Goal: Information Seeking & Learning: Learn about a topic

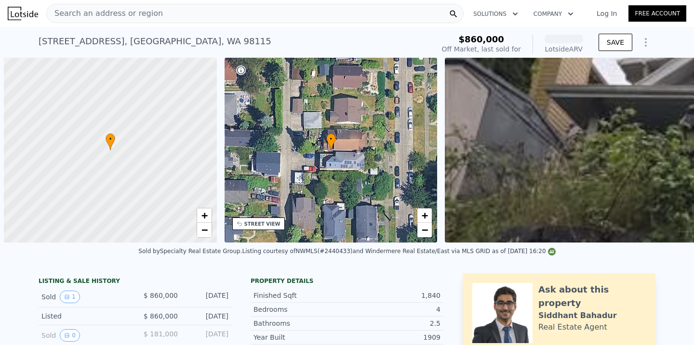
scroll to position [0, 4]
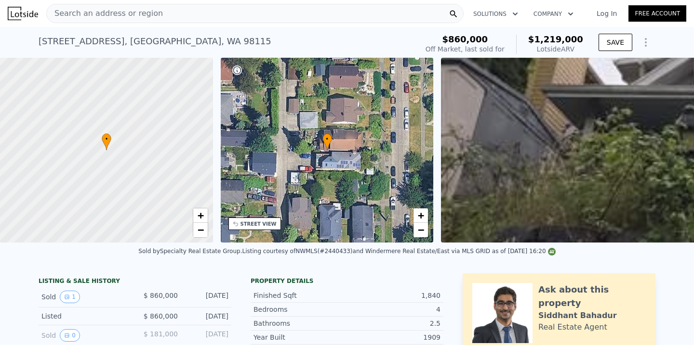
click at [315, 23] on div "Search an address or region Solutions Company Open main menu Log In Free Account" at bounding box center [347, 13] width 678 height 23
click at [320, 20] on div "Search an address or region" at bounding box center [254, 13] width 417 height 19
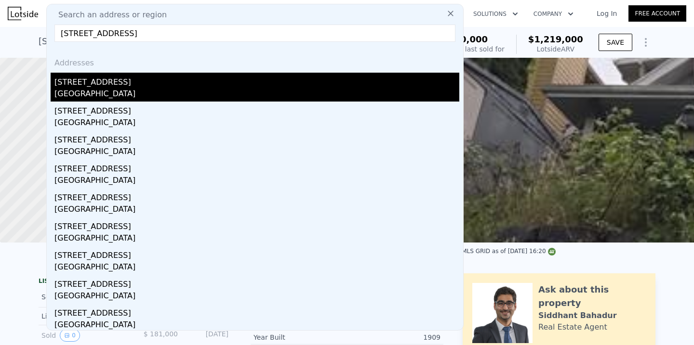
type input "[STREET_ADDRESS]"
click at [205, 76] on div "[STREET_ADDRESS]" at bounding box center [256, 80] width 405 height 15
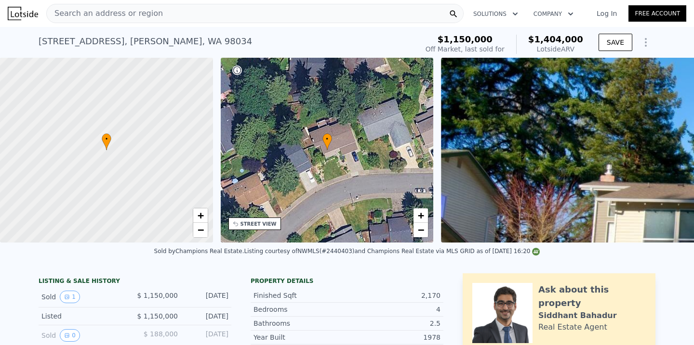
click at [205, 14] on div "Search an address or region" at bounding box center [254, 13] width 417 height 19
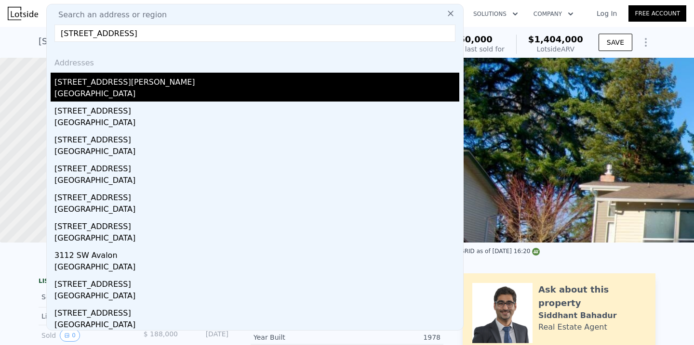
type input "[STREET_ADDRESS]"
click at [197, 82] on div "[STREET_ADDRESS][PERSON_NAME]" at bounding box center [256, 80] width 405 height 15
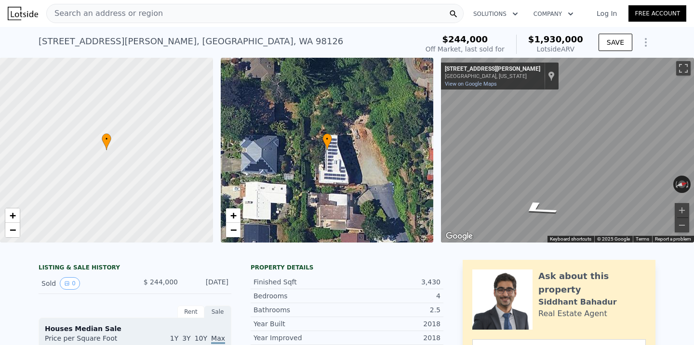
click at [235, 6] on div "Search an address or region" at bounding box center [254, 13] width 417 height 19
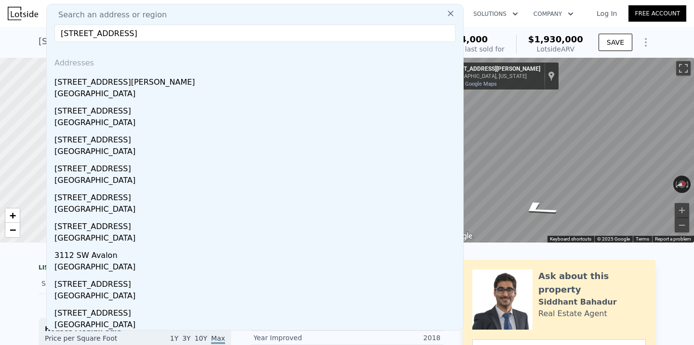
drag, startPoint x: 187, startPoint y: 38, endPoint x: 117, endPoint y: 31, distance: 70.2
click at [117, 31] on input "[STREET_ADDRESS]" at bounding box center [254, 33] width 401 height 17
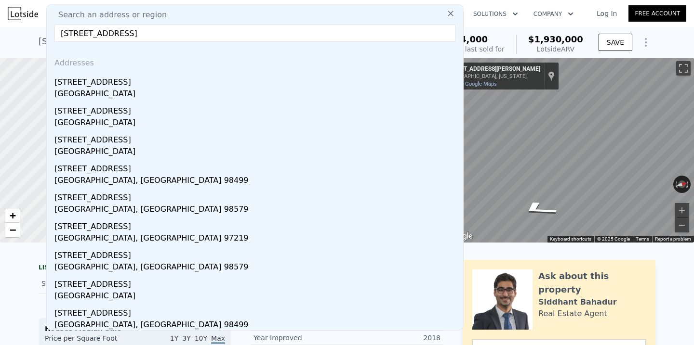
click at [89, 33] on input "[STREET_ADDRESS]" at bounding box center [254, 33] width 401 height 17
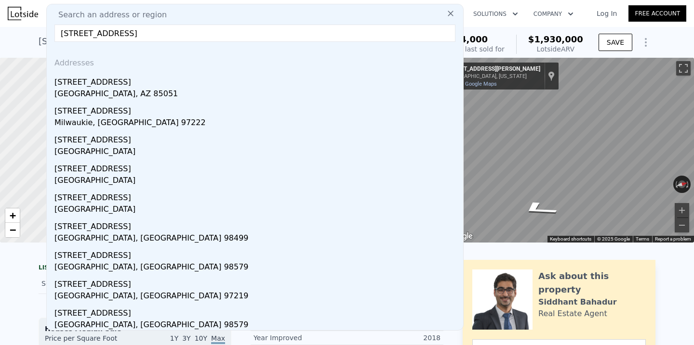
type input "[STREET_ADDRESS]"
drag, startPoint x: 217, startPoint y: 32, endPoint x: 187, endPoint y: 29, distance: 30.1
click at [187, 29] on input "[STREET_ADDRESS]" at bounding box center [254, 33] width 401 height 17
drag, startPoint x: 187, startPoint y: 29, endPoint x: 176, endPoint y: 29, distance: 10.6
click at [176, 29] on input "[STREET_ADDRESS]" at bounding box center [254, 33] width 401 height 17
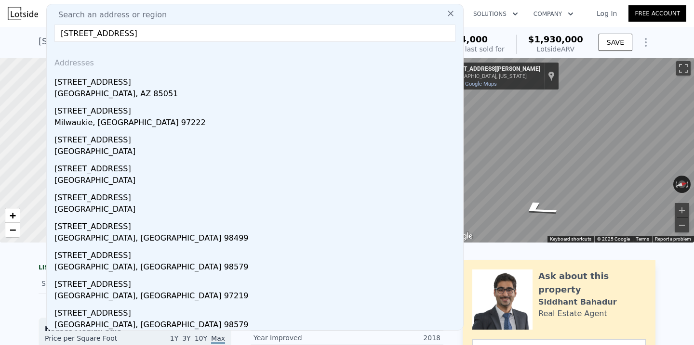
drag, startPoint x: 140, startPoint y: 30, endPoint x: 120, endPoint y: 26, distance: 20.2
click at [120, 26] on input "[STREET_ADDRESS]" at bounding box center [254, 33] width 401 height 17
drag, startPoint x: 120, startPoint y: 26, endPoint x: 128, endPoint y: 33, distance: 10.2
click at [128, 32] on input "[STREET_ADDRESS]" at bounding box center [254, 33] width 401 height 17
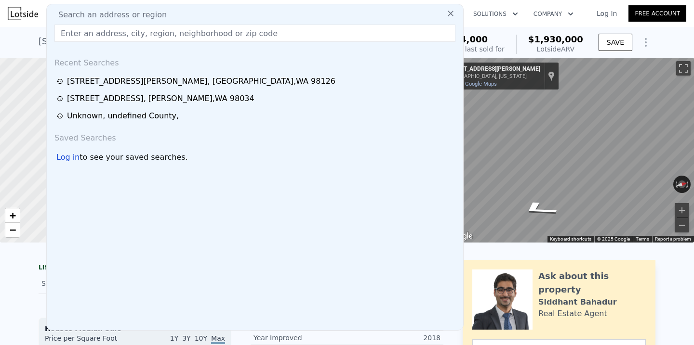
paste input "[STREET_ADDRESS][PERSON_NAME]"
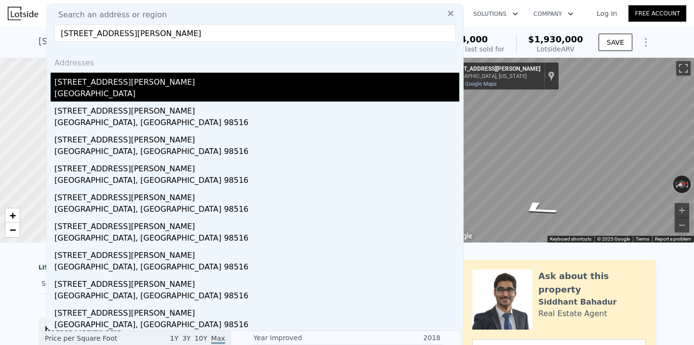
type input "[STREET_ADDRESS][PERSON_NAME]"
click at [115, 86] on div "[STREET_ADDRESS][PERSON_NAME]" at bounding box center [256, 80] width 405 height 15
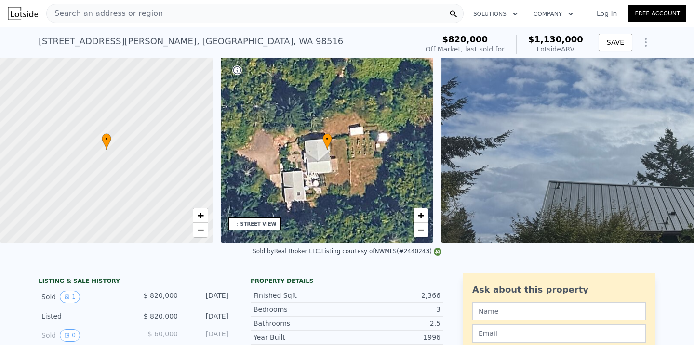
click at [227, 18] on div "Search an address or region" at bounding box center [254, 13] width 417 height 19
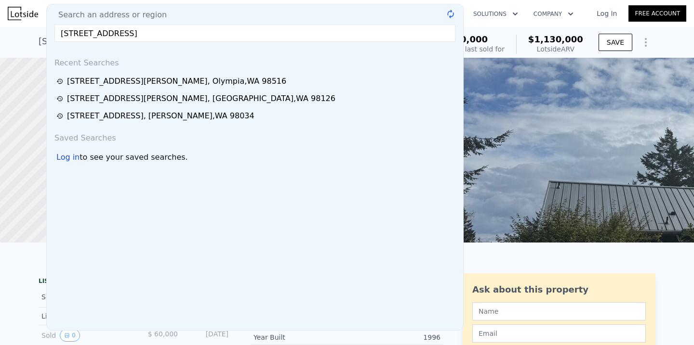
click at [213, 31] on input "[STREET_ADDRESS]" at bounding box center [254, 33] width 401 height 17
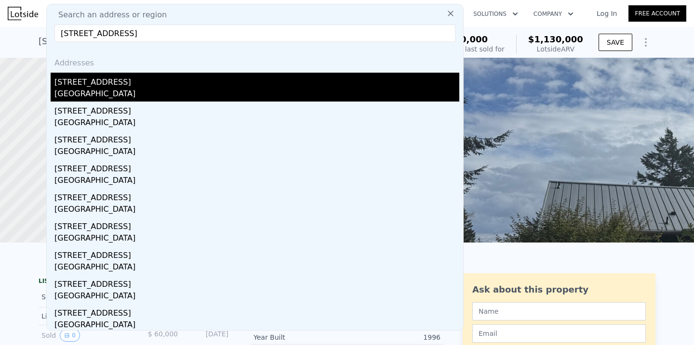
type input "[STREET_ADDRESS]"
click at [137, 74] on div "[STREET_ADDRESS]" at bounding box center [256, 80] width 405 height 15
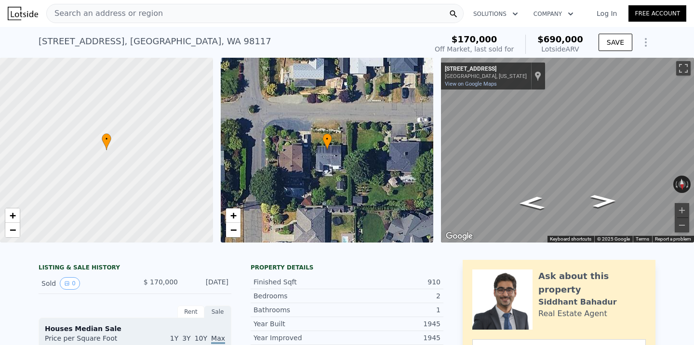
click at [240, 6] on div "Search an address or region" at bounding box center [254, 13] width 417 height 19
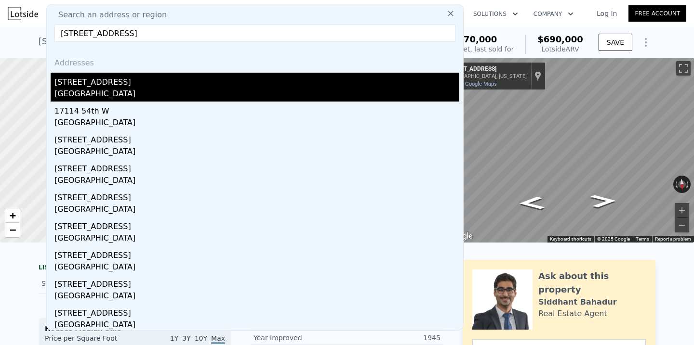
type input "[STREET_ADDRESS]"
click at [197, 86] on div "[STREET_ADDRESS]" at bounding box center [256, 80] width 405 height 15
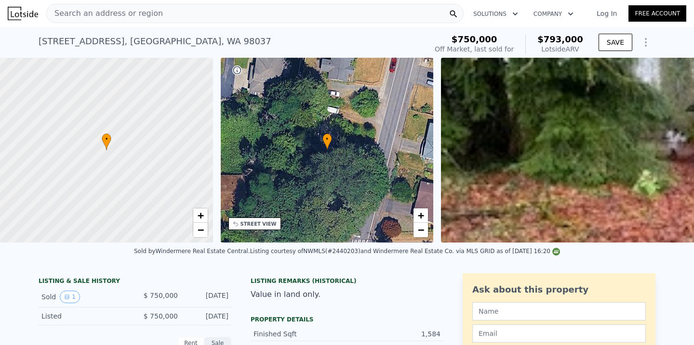
click at [257, 15] on div "Search an address or region" at bounding box center [254, 13] width 417 height 19
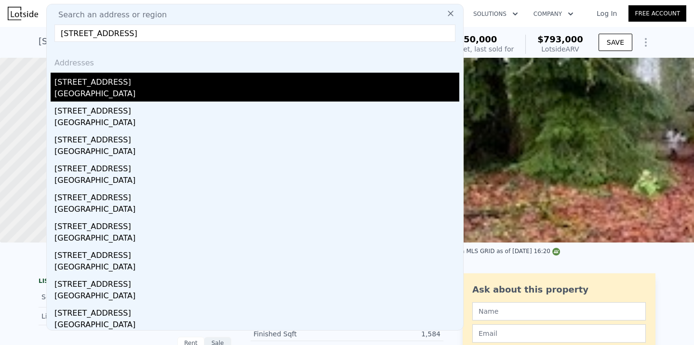
type input "[STREET_ADDRESS]"
click at [161, 78] on div "[STREET_ADDRESS]" at bounding box center [256, 80] width 405 height 15
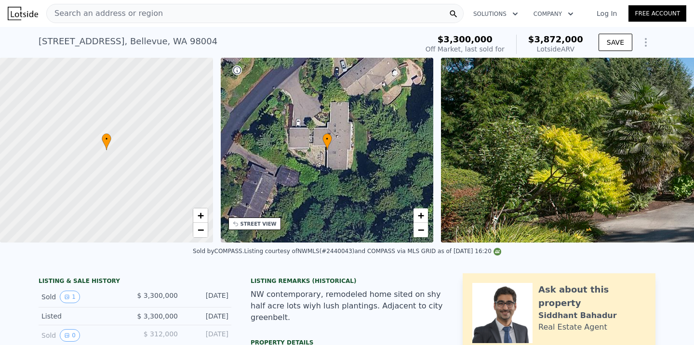
click at [259, 12] on div "Search an address or region" at bounding box center [254, 13] width 417 height 19
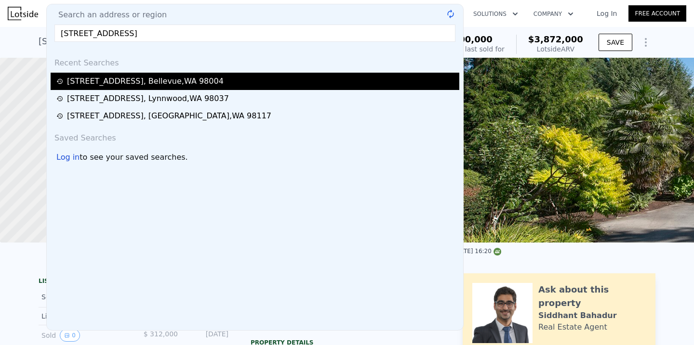
type input "[STREET_ADDRESS]"
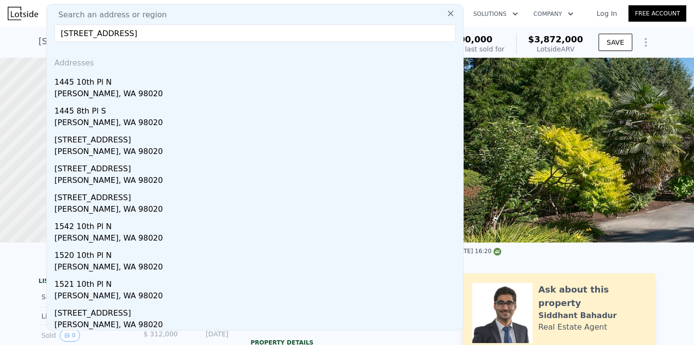
click at [188, 84] on div "1445 10th Pl N" at bounding box center [256, 80] width 405 height 15
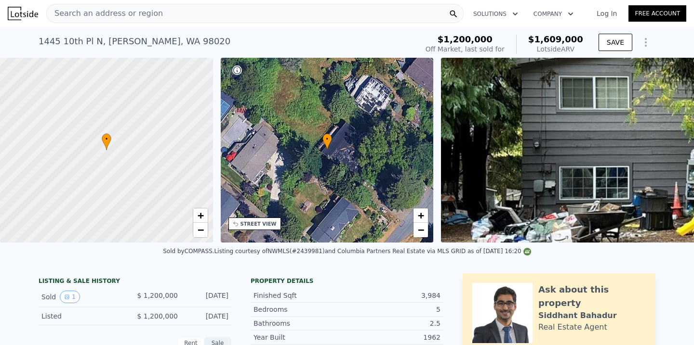
click at [234, 11] on div "Search an address or region" at bounding box center [254, 13] width 417 height 19
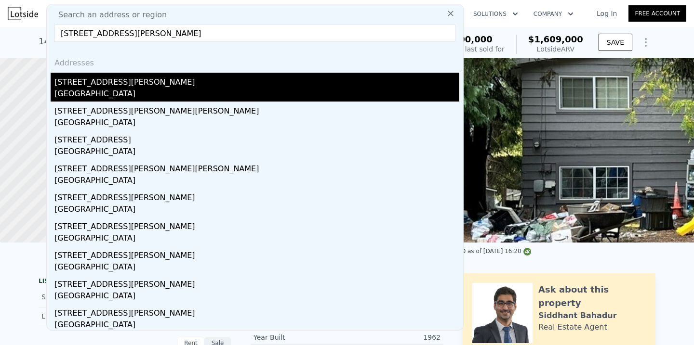
type input "[STREET_ADDRESS][PERSON_NAME]"
click at [62, 89] on div "[GEOGRAPHIC_DATA]" at bounding box center [256, 94] width 405 height 13
